Goal: Task Accomplishment & Management: Use online tool/utility

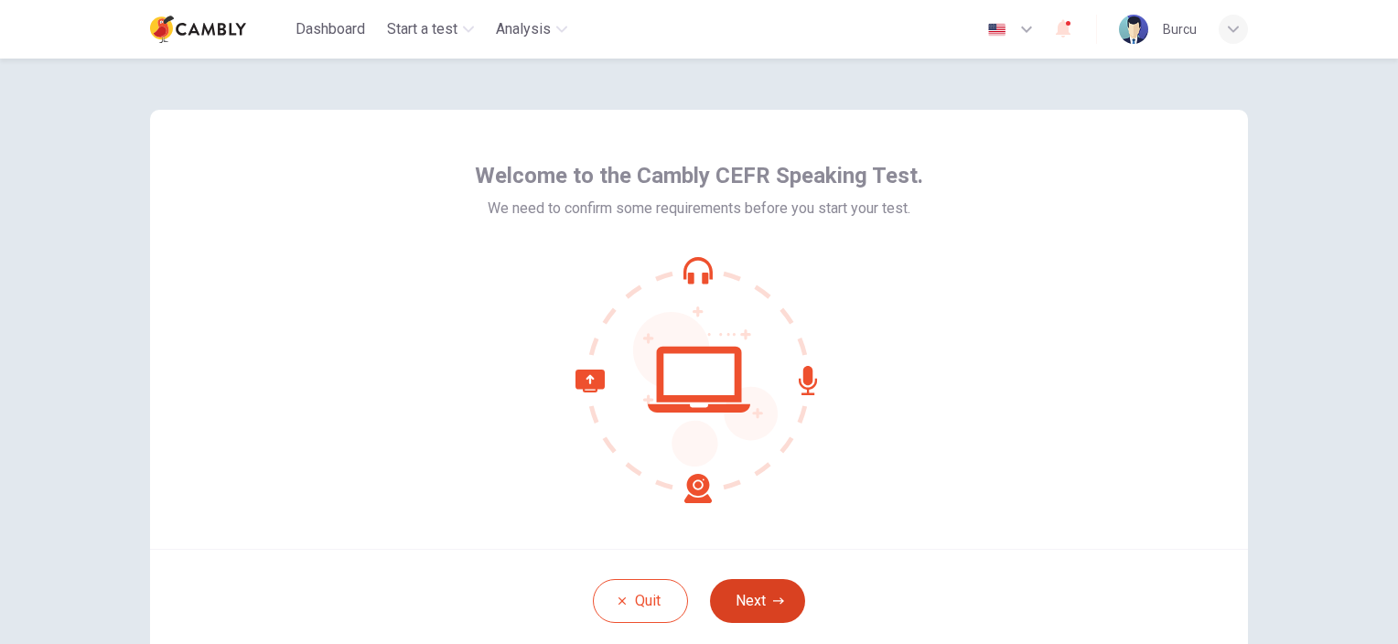
click at [760, 603] on button "Next" at bounding box center [757, 601] width 95 height 44
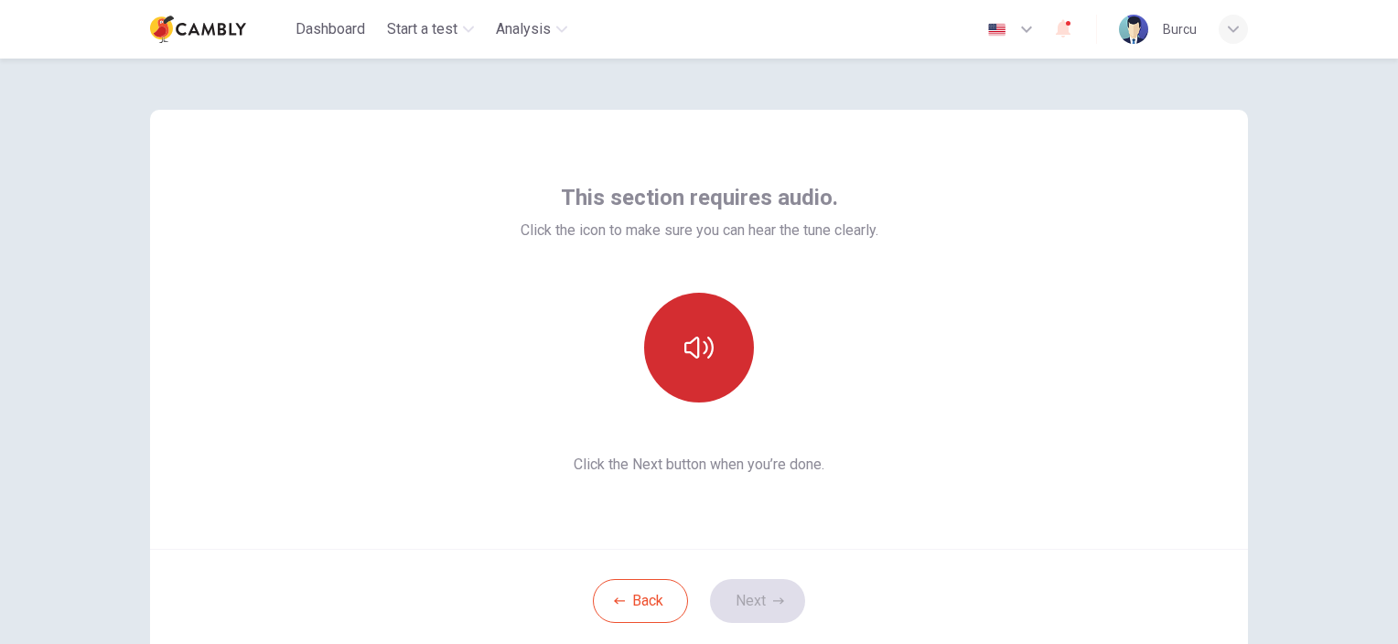
click at [687, 352] on icon "button" at bounding box center [698, 348] width 29 height 22
drag, startPoint x: 763, startPoint y: 600, endPoint x: 982, endPoint y: 643, distance: 223.7
click at [764, 598] on button "Next" at bounding box center [757, 601] width 95 height 44
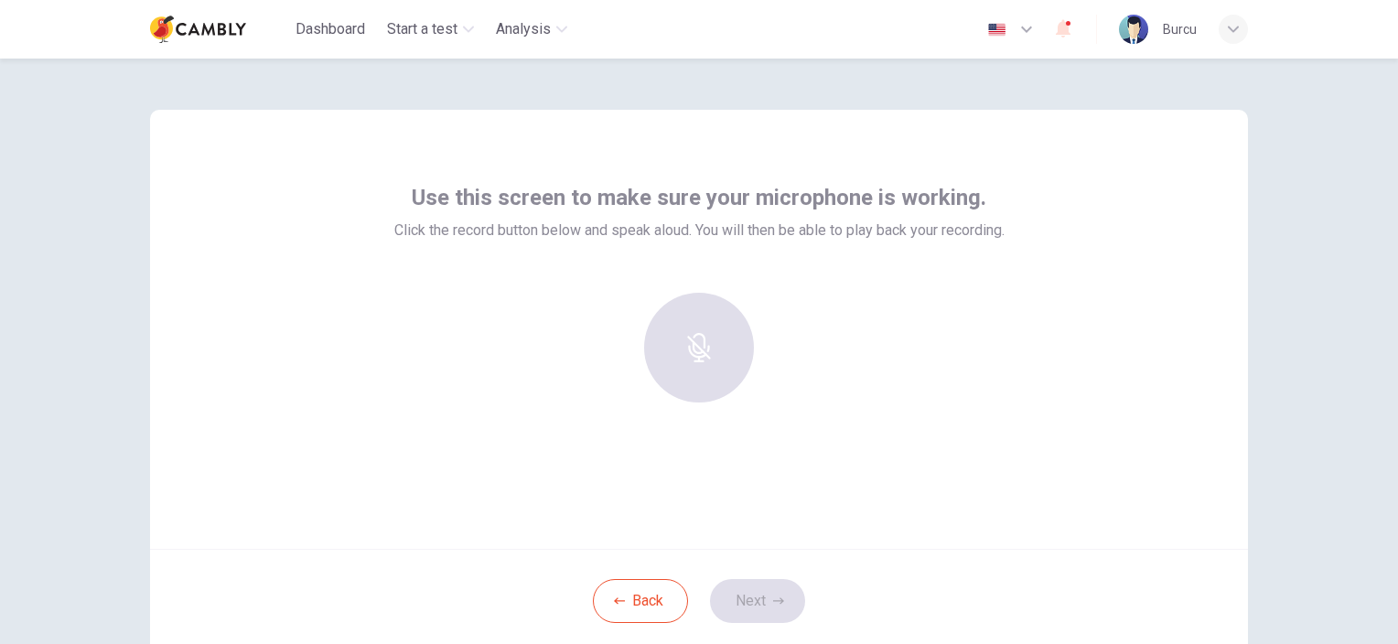
drag, startPoint x: 1301, startPoint y: 207, endPoint x: 1285, endPoint y: 229, distance: 26.9
click at [1301, 207] on div "Use this screen to make sure your microphone is working. Click the record butto…" at bounding box center [699, 351] width 1398 height 585
click at [696, 364] on div at bounding box center [699, 348] width 198 height 110
click at [662, 611] on button "Back" at bounding box center [640, 601] width 95 height 44
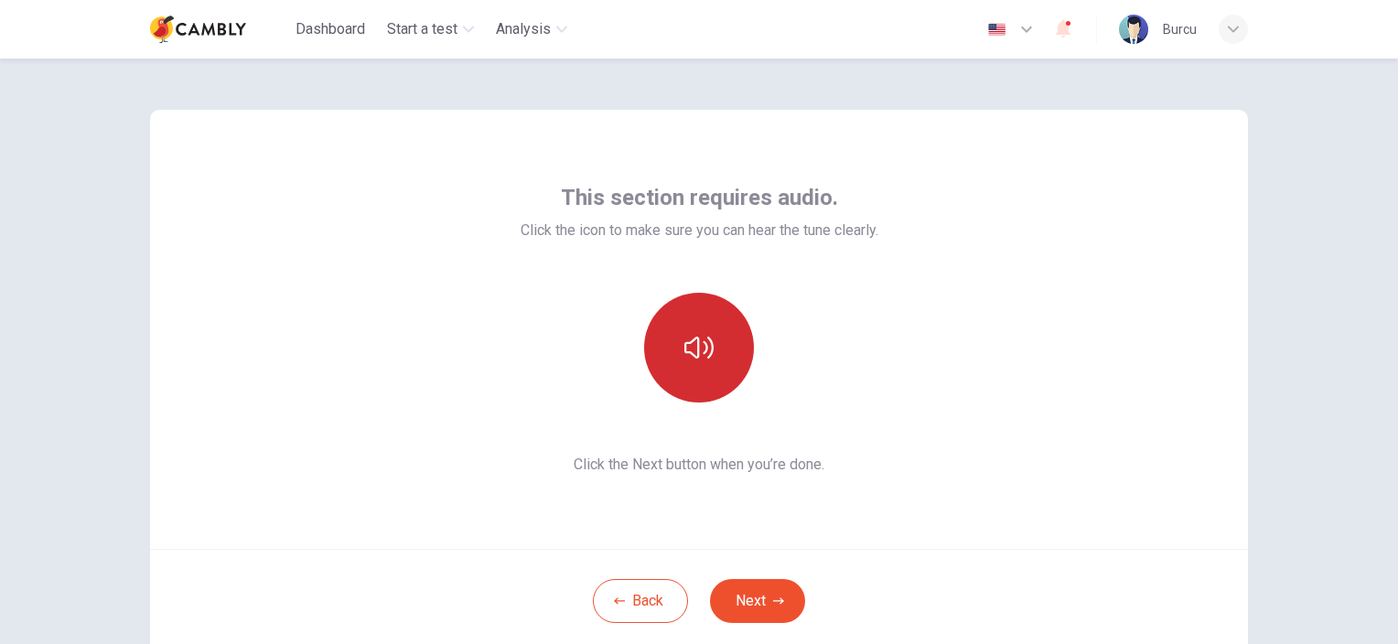
click at [723, 351] on button "button" at bounding box center [699, 348] width 110 height 110
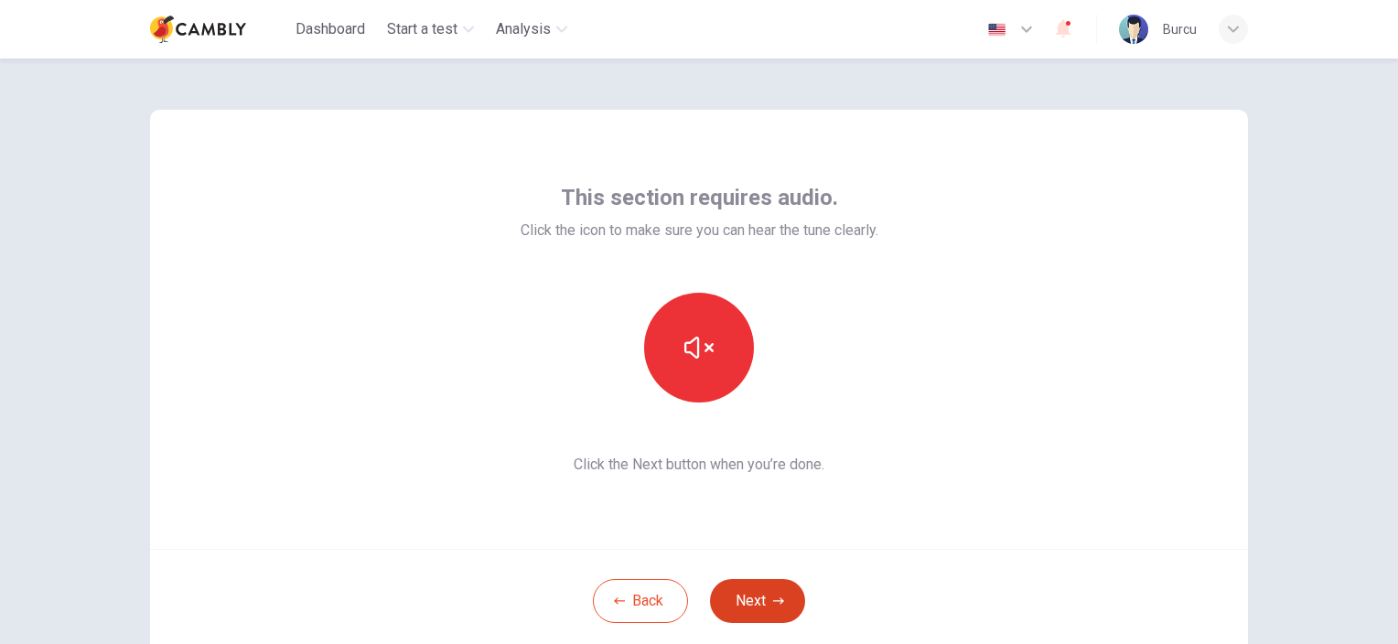
click at [765, 597] on button "Next" at bounding box center [757, 601] width 95 height 44
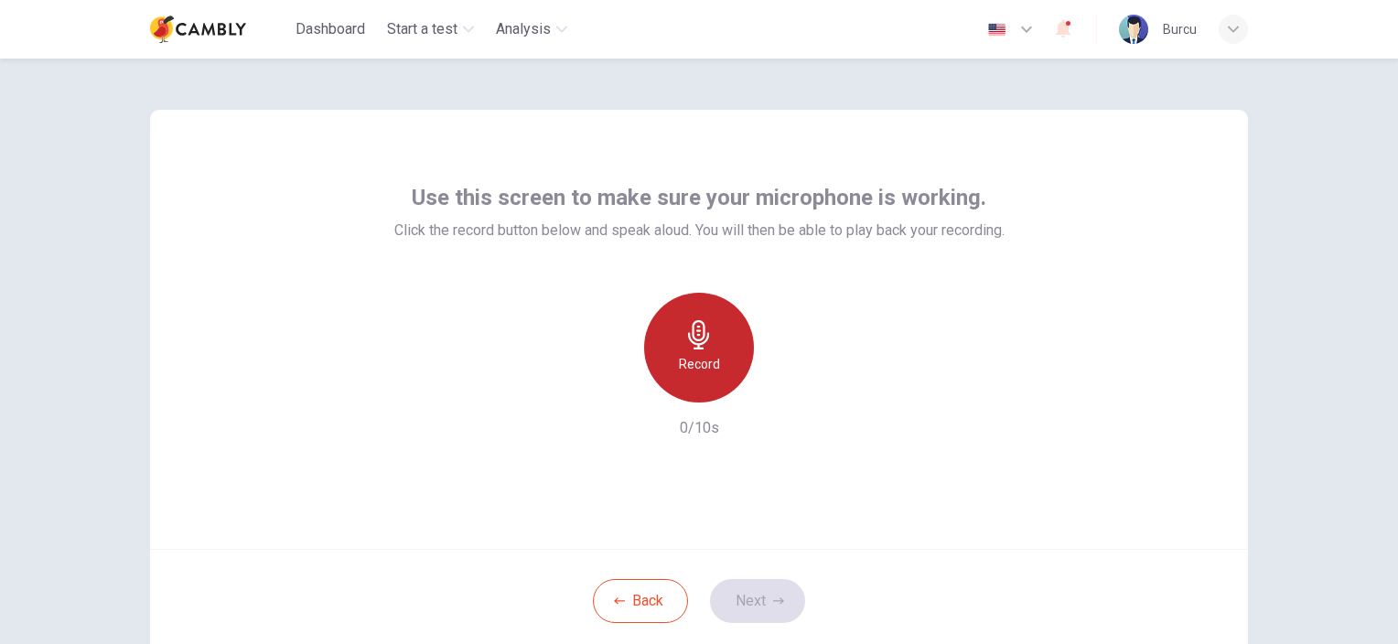
click at [692, 356] on h6 "Record" at bounding box center [699, 364] width 41 height 22
click at [688, 374] on h6 "Stop" at bounding box center [698, 364] width 27 height 22
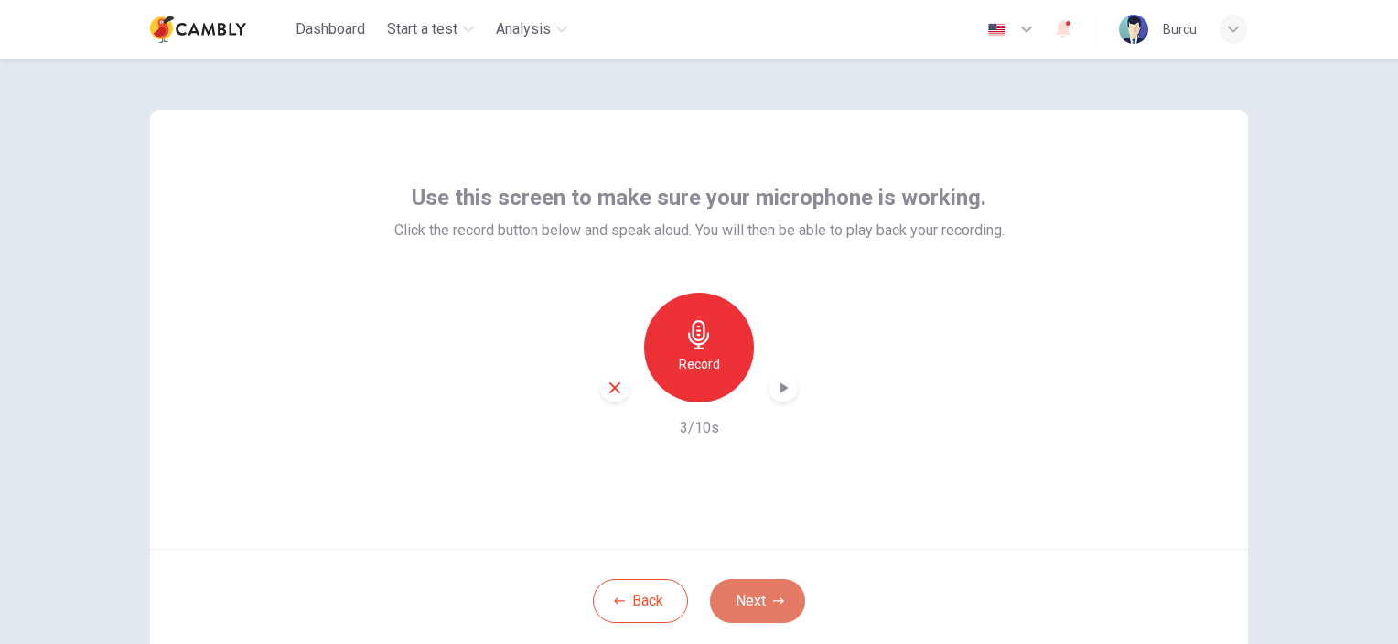
click at [751, 593] on button "Next" at bounding box center [757, 601] width 95 height 44
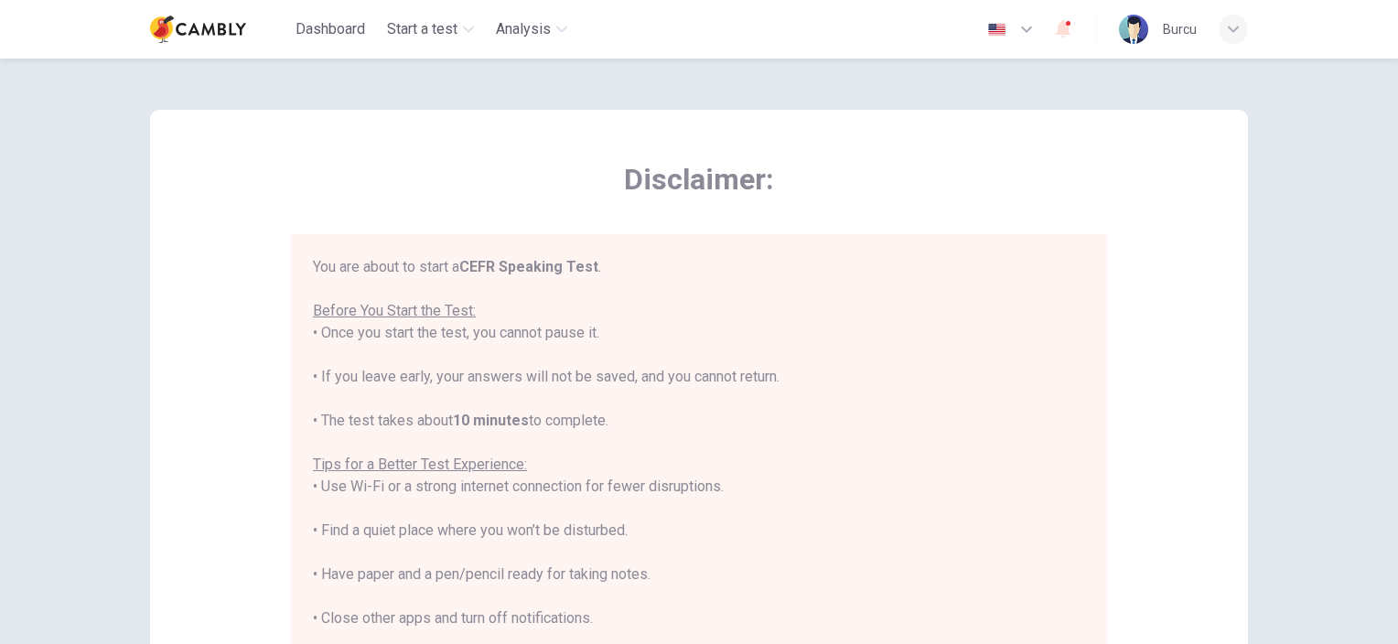
scroll to position [21, 0]
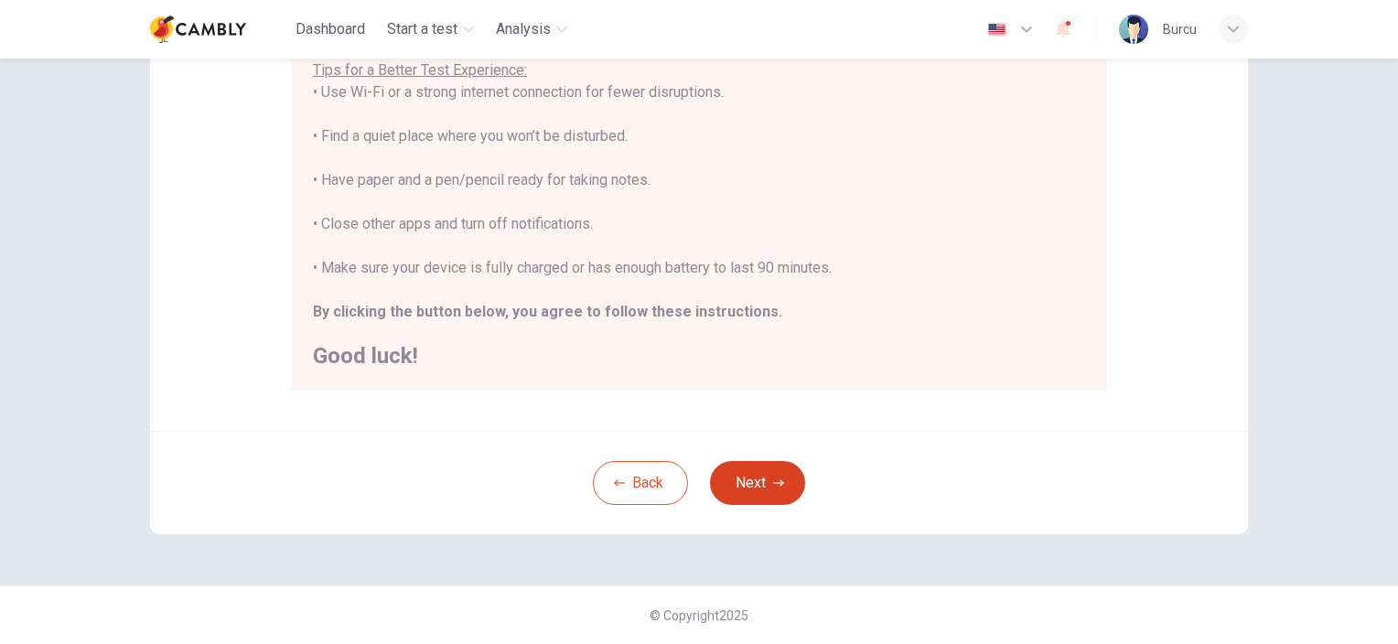
click at [740, 478] on button "Next" at bounding box center [757, 483] width 95 height 44
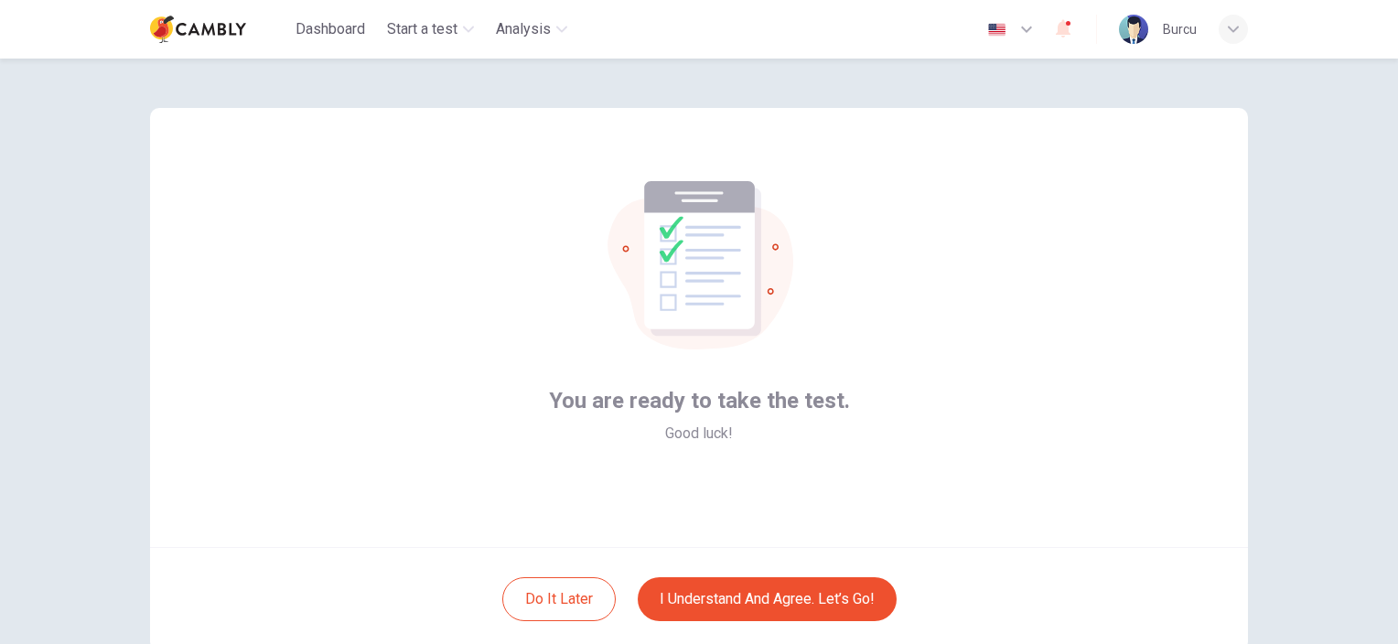
scroll to position [0, 0]
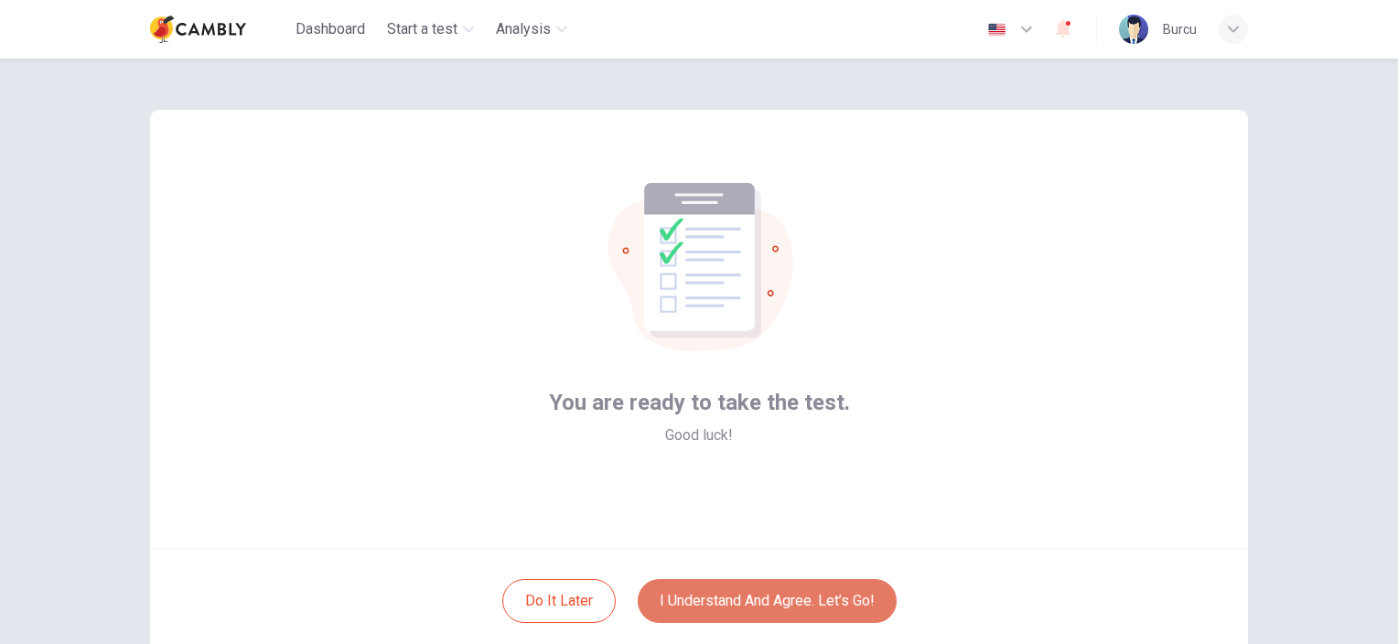
click at [741, 613] on button "I understand and agree. Let’s go!" at bounding box center [767, 601] width 259 height 44
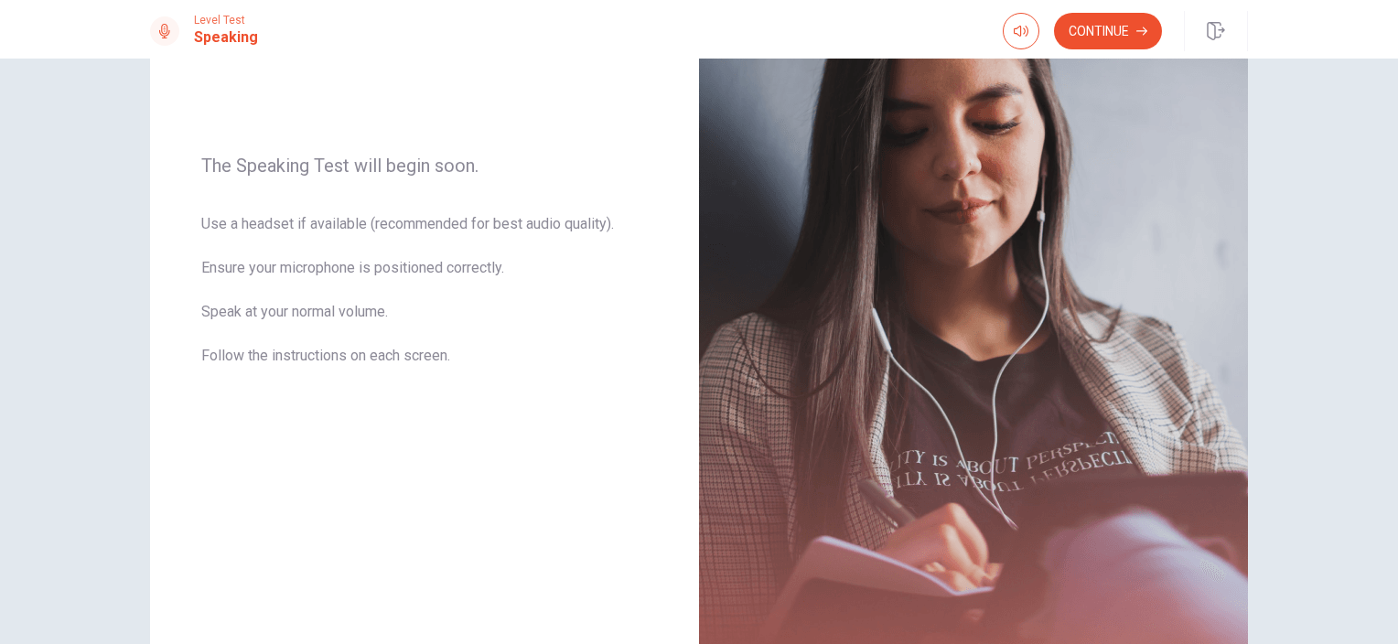
scroll to position [70, 0]
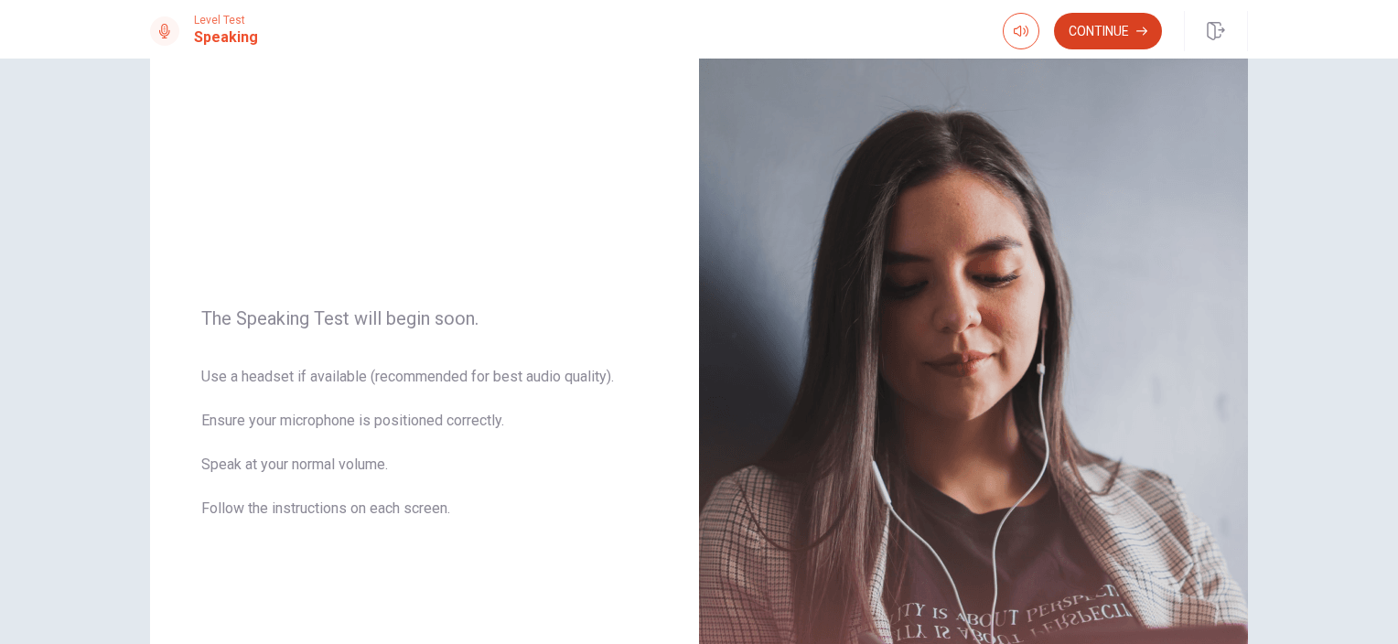
click at [1124, 31] on button "Continue" at bounding box center [1108, 31] width 108 height 37
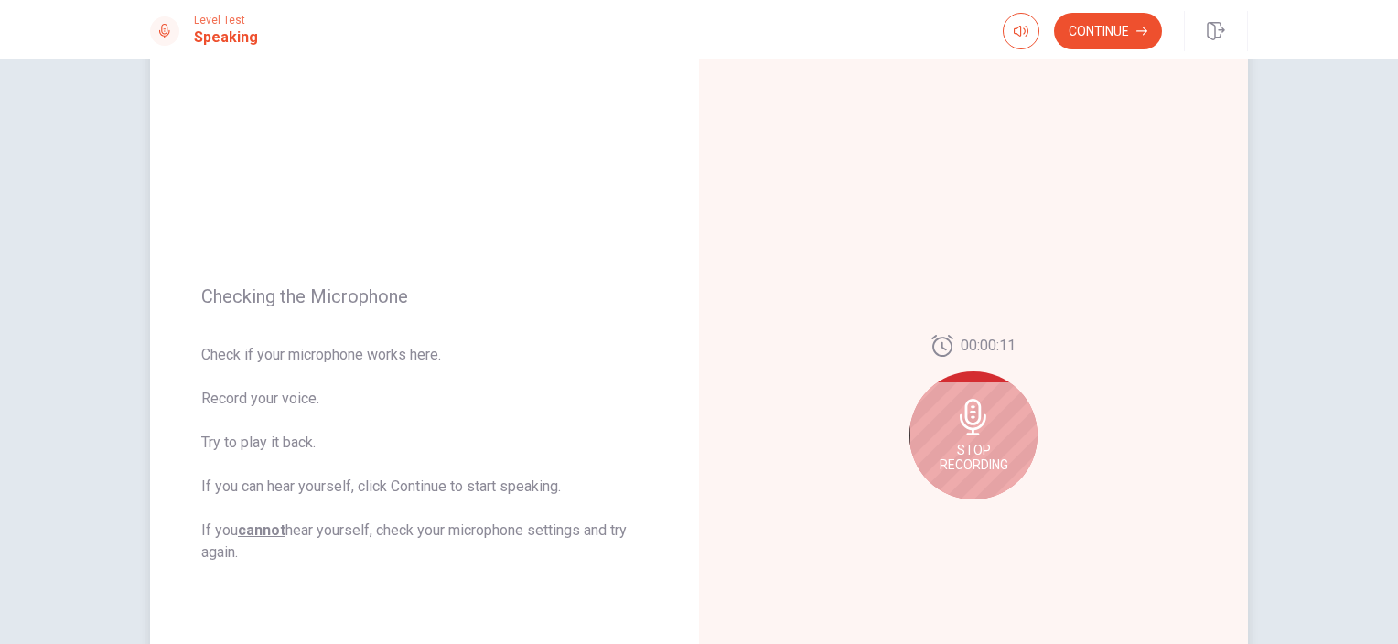
click at [965, 451] on span "Stop Recording" at bounding box center [973, 457] width 69 height 29
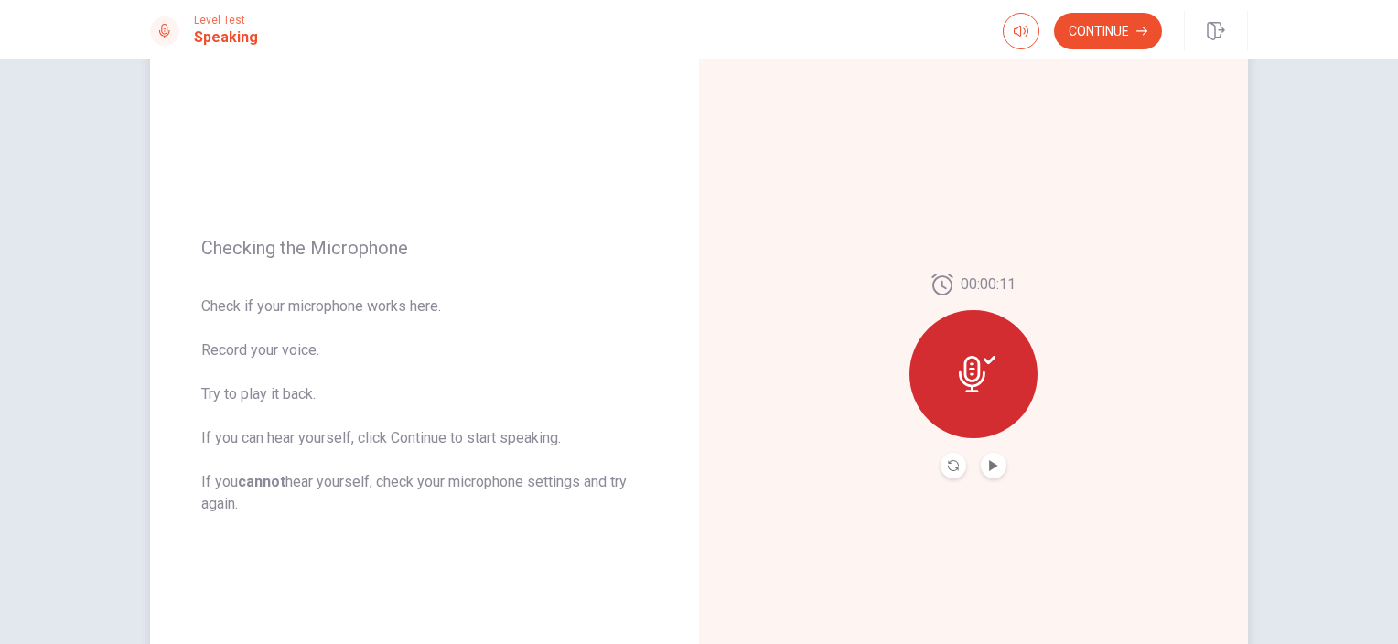
scroll to position [252, 0]
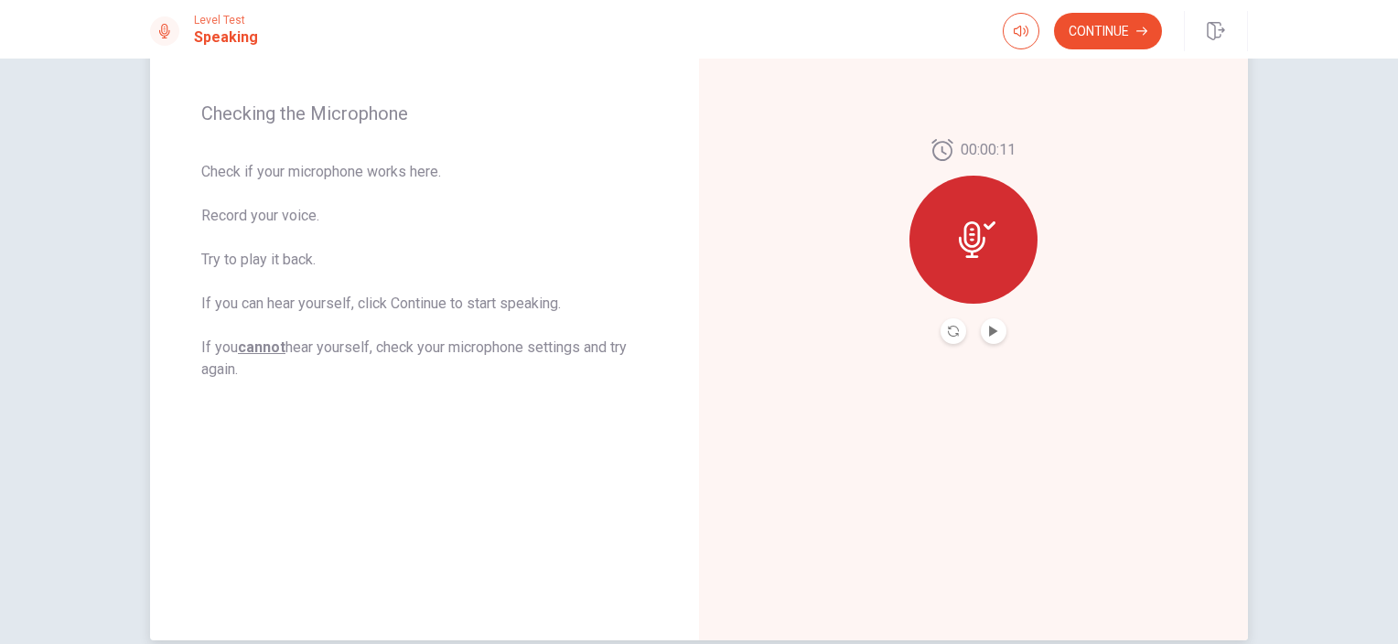
click at [996, 322] on button "Play Audio" at bounding box center [994, 331] width 26 height 26
click at [960, 246] on icon at bounding box center [977, 239] width 37 height 37
click at [948, 328] on icon "Record Again" at bounding box center [953, 331] width 11 height 11
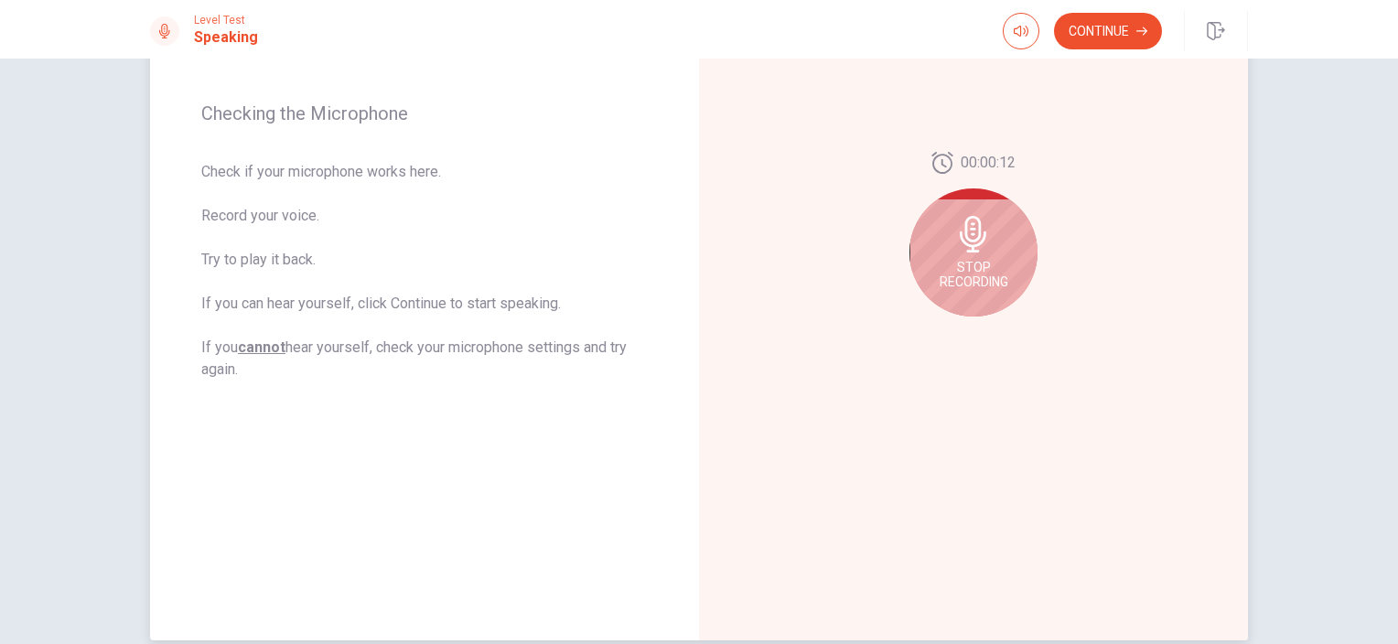
click at [982, 294] on div "Stop Recording" at bounding box center [973, 252] width 128 height 128
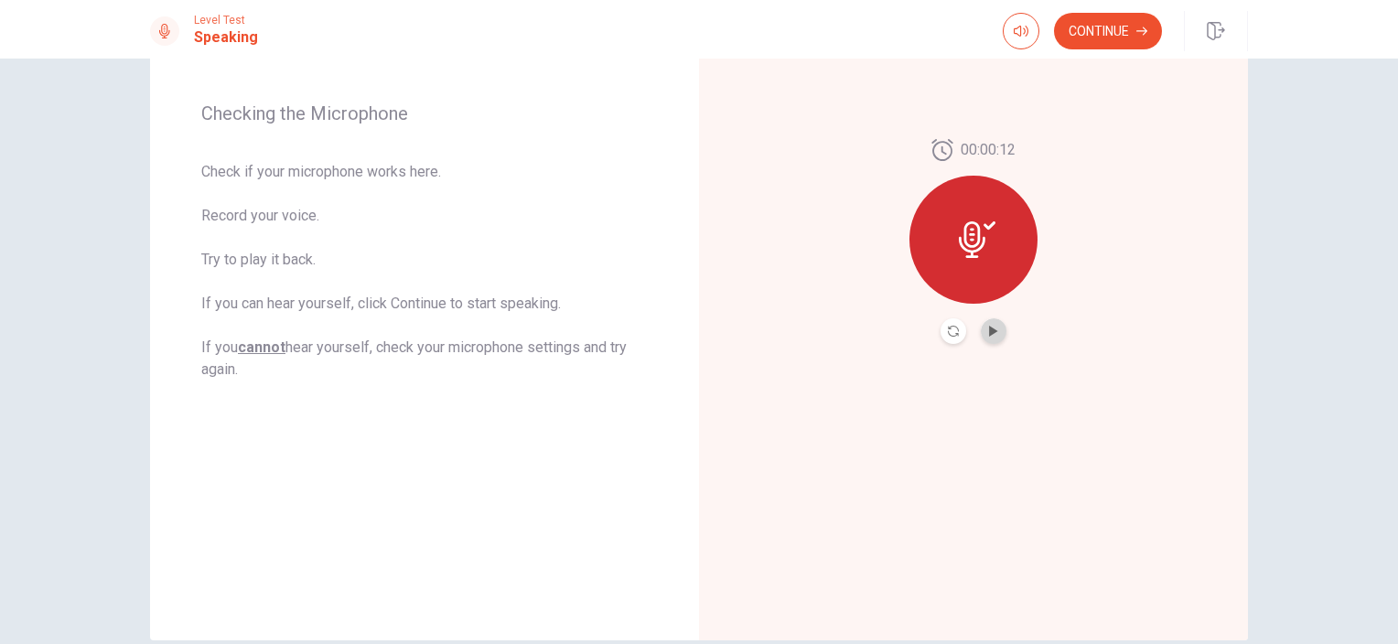
click at [984, 322] on button "Play Audio" at bounding box center [994, 331] width 26 height 26
click at [1117, 26] on button "Continue" at bounding box center [1108, 31] width 108 height 37
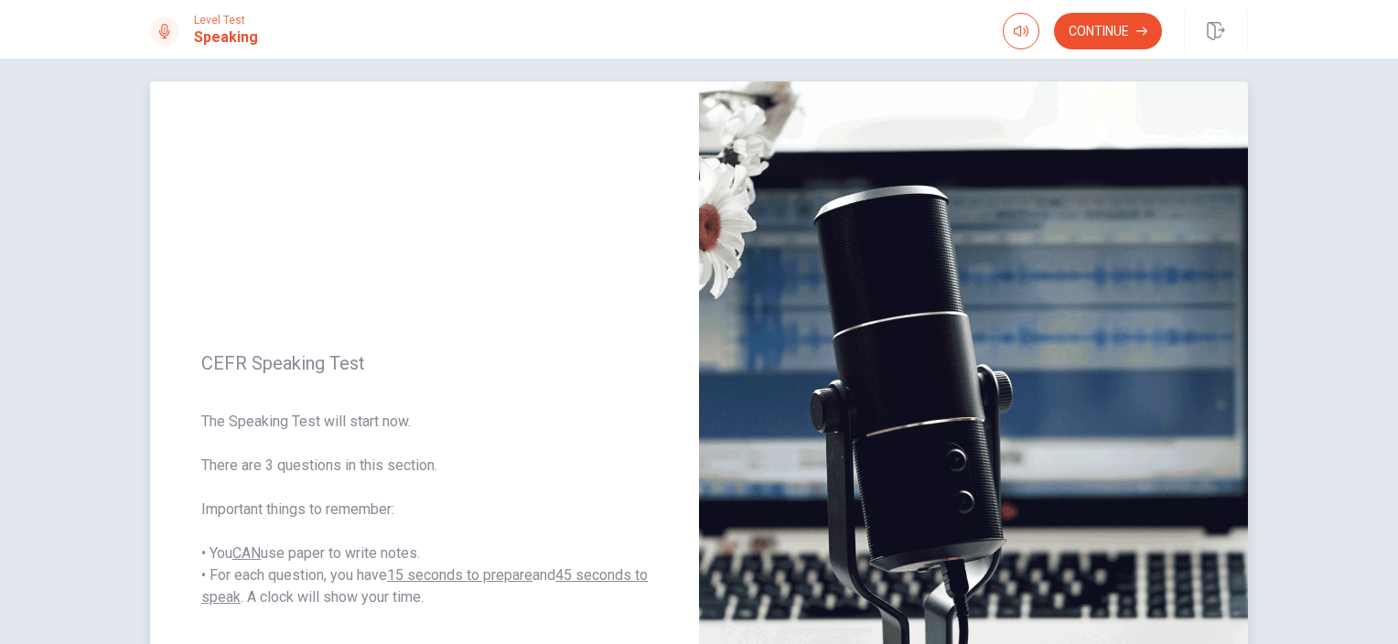
scroll to position [0, 0]
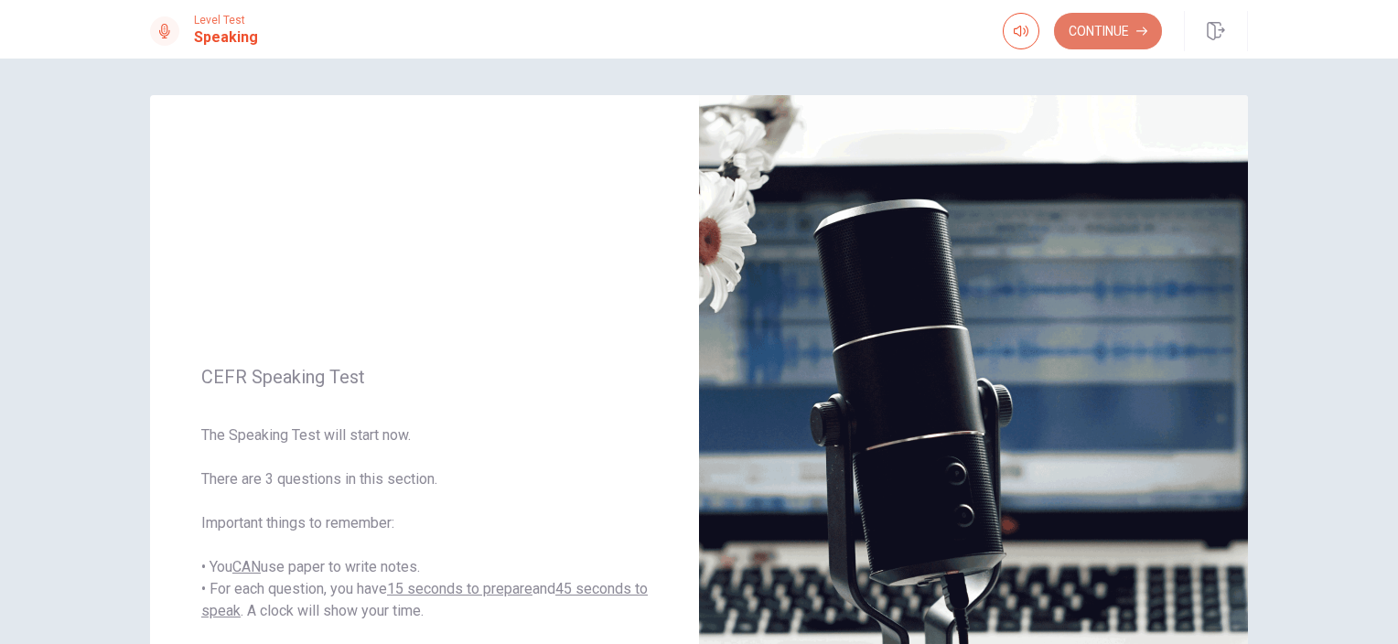
click at [1100, 35] on button "Continue" at bounding box center [1108, 31] width 108 height 37
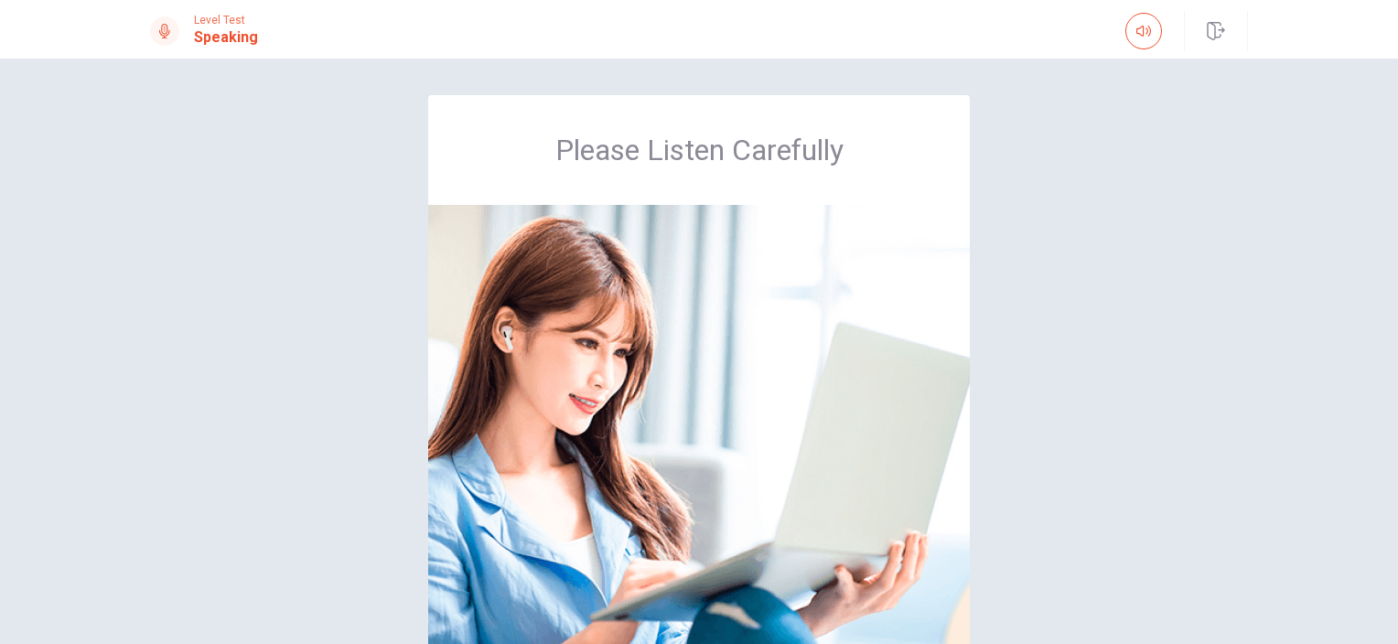
click at [981, 81] on div "Please Listen Carefully © Copyright 2025" at bounding box center [699, 351] width 1398 height 585
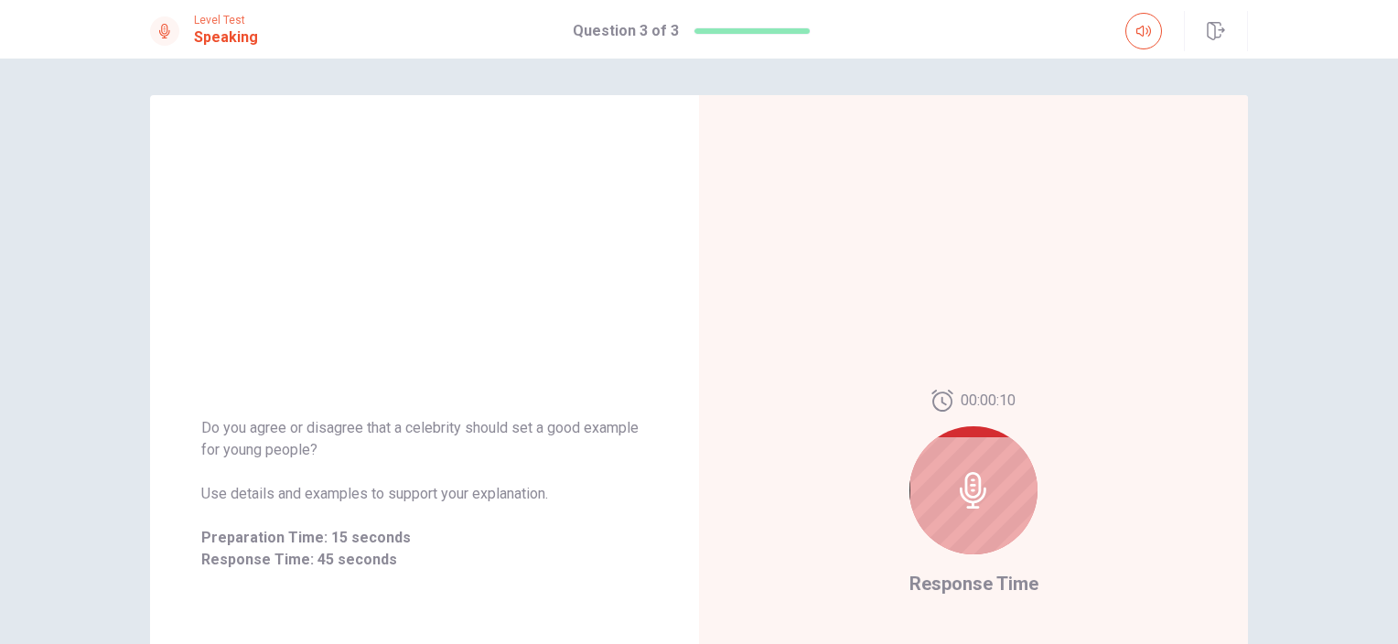
click at [582, 501] on span "Use details and examples to support your explanation." at bounding box center [424, 494] width 446 height 22
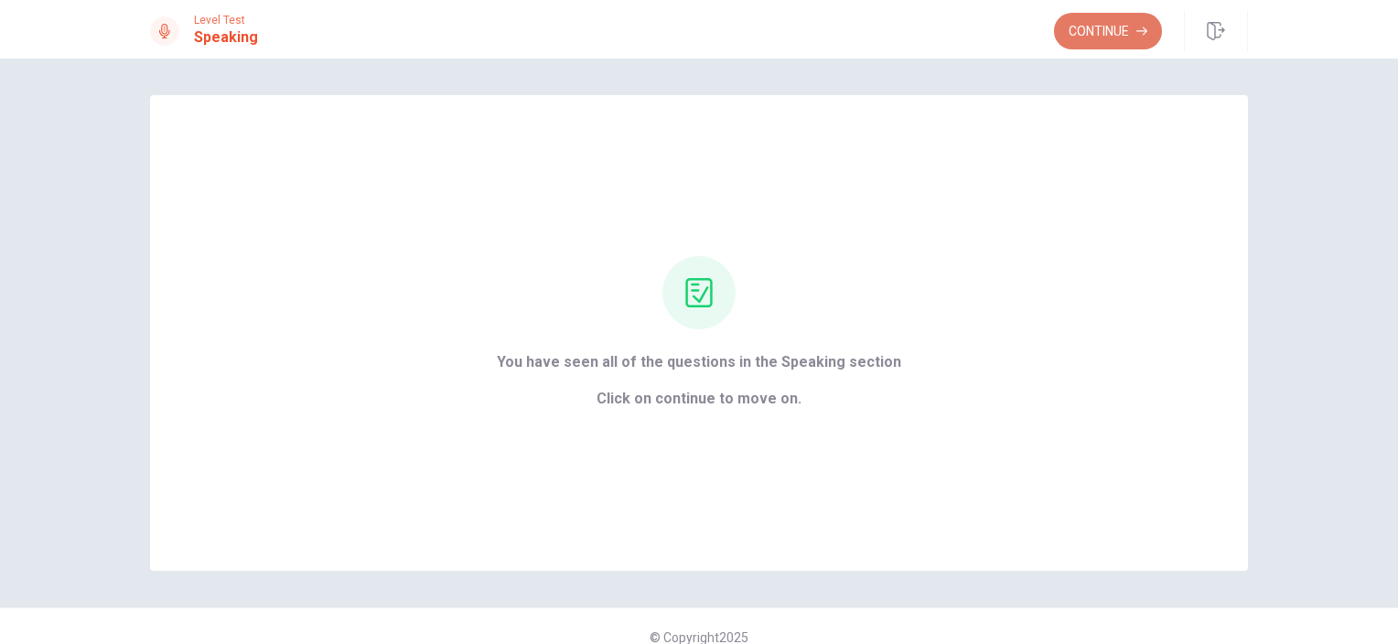
click at [1084, 36] on button "Continue" at bounding box center [1108, 31] width 108 height 37
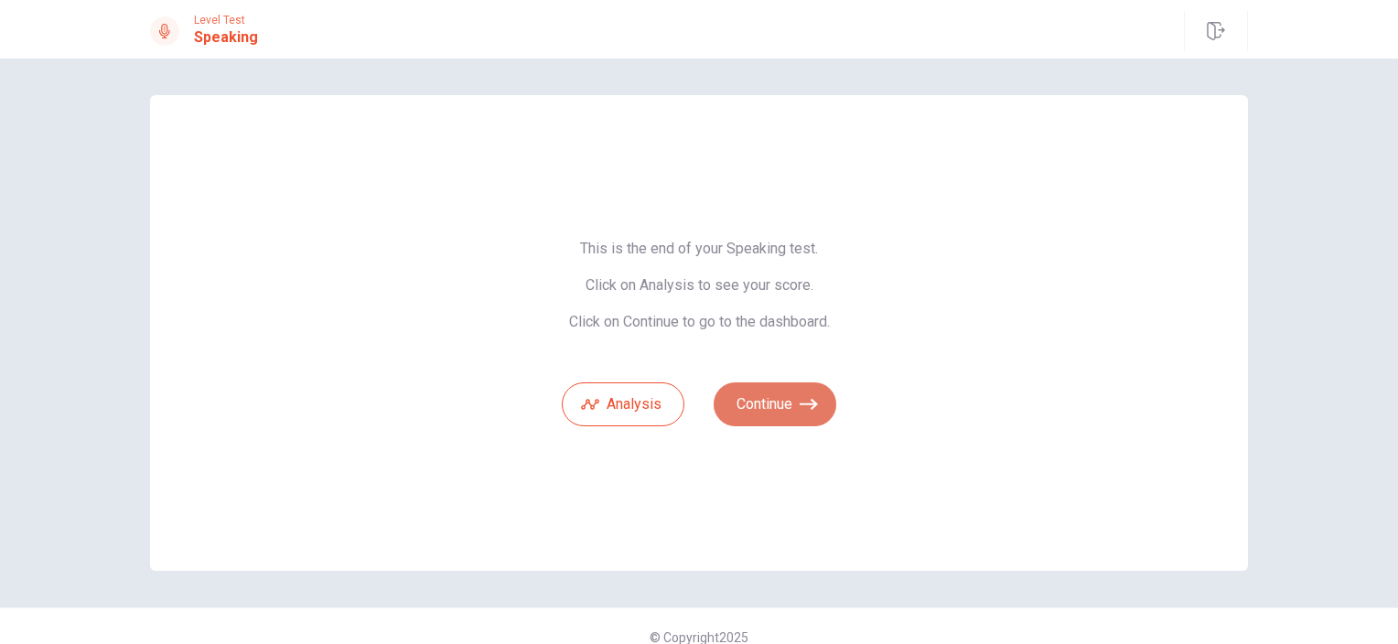
click at [765, 388] on button "Continue" at bounding box center [775, 404] width 123 height 44
